Goal: Task Accomplishment & Management: Use online tool/utility

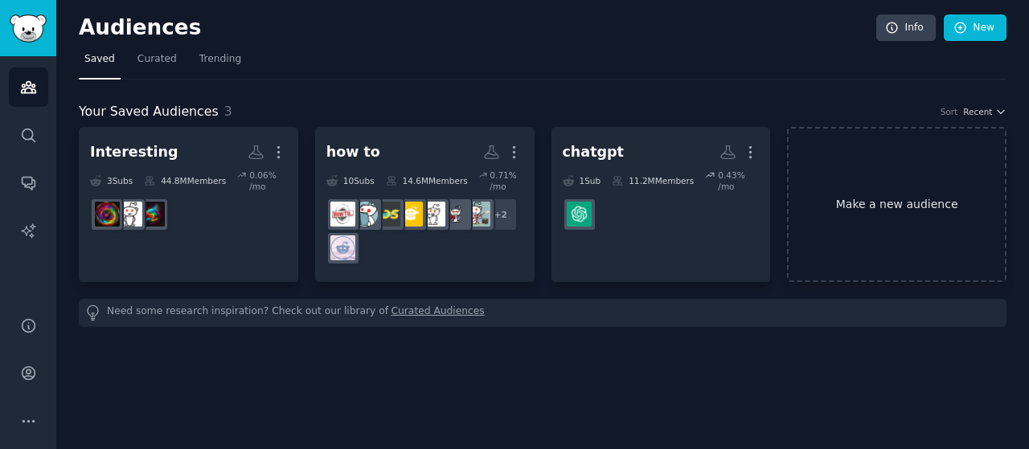
click at [803, 197] on link "Make a new audience" at bounding box center [896, 204] width 219 height 155
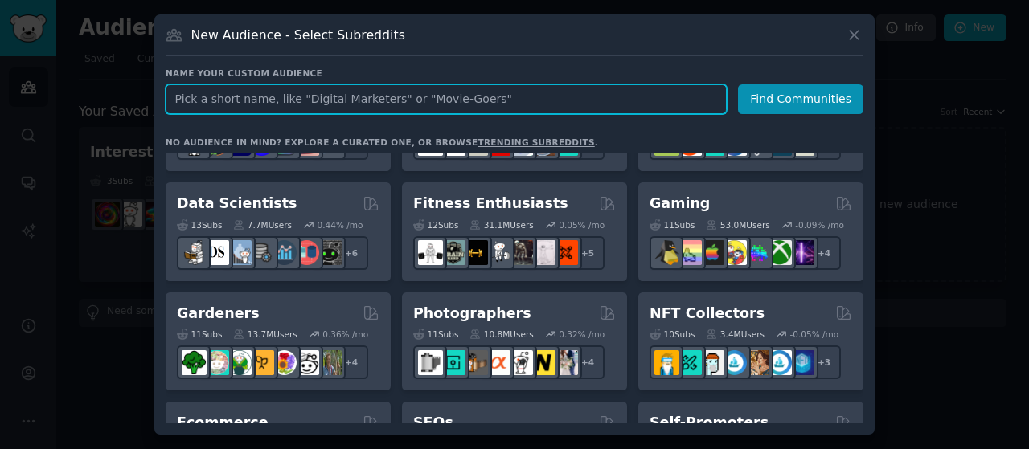
scroll to position [472, 0]
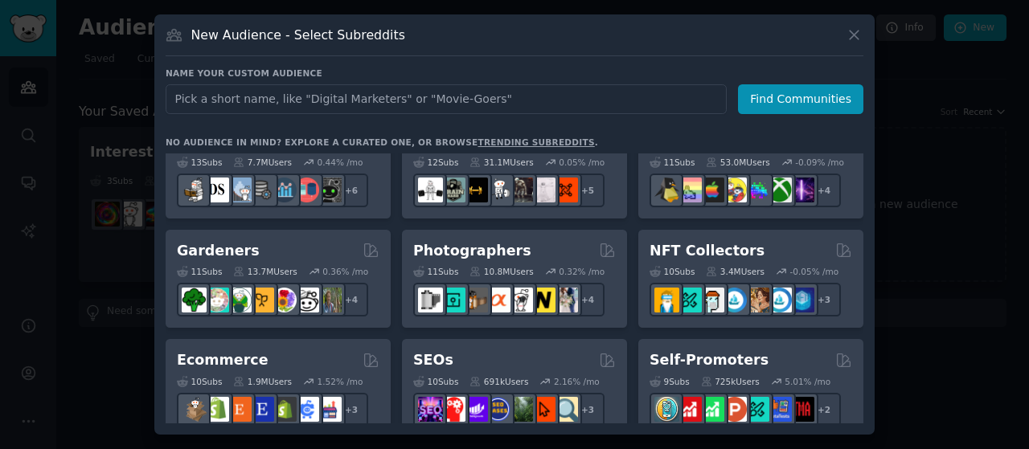
click at [882, 150] on div at bounding box center [514, 224] width 1029 height 449
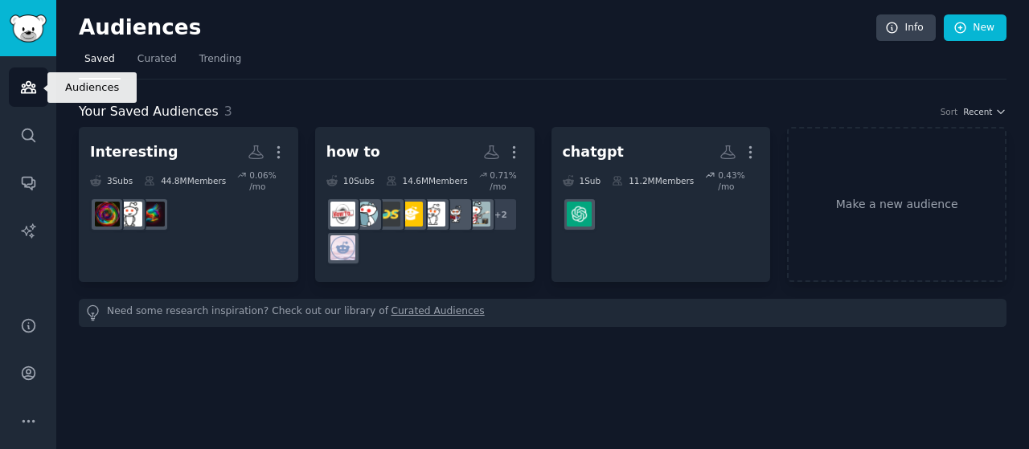
click at [26, 105] on link "Audiences" at bounding box center [28, 86] width 39 height 39
click at [19, 15] on img "Sidebar" at bounding box center [28, 28] width 37 height 28
